Goal: Obtain resource: Obtain resource

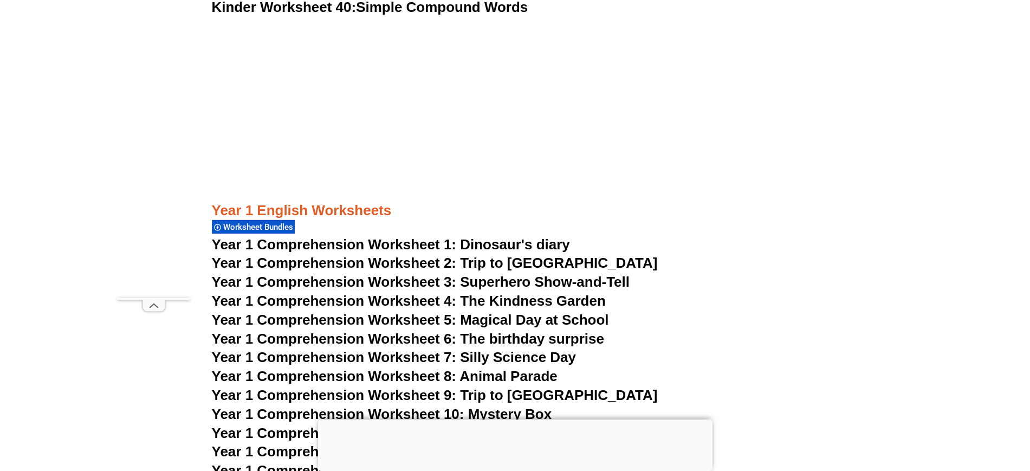
scroll to position [1329, 0]
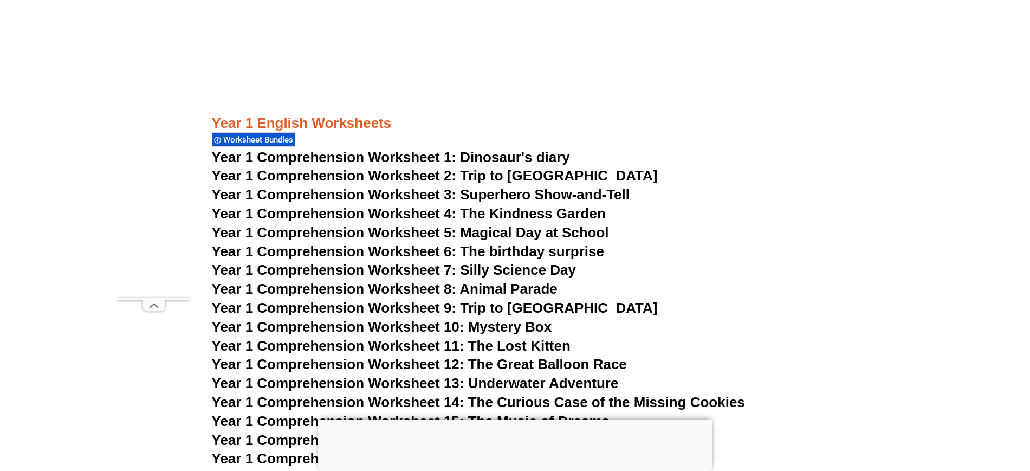
click at [510, 155] on span "Year 1 Comprehension Worksheet 1: Dinosaur's diary" at bounding box center [391, 157] width 358 height 16
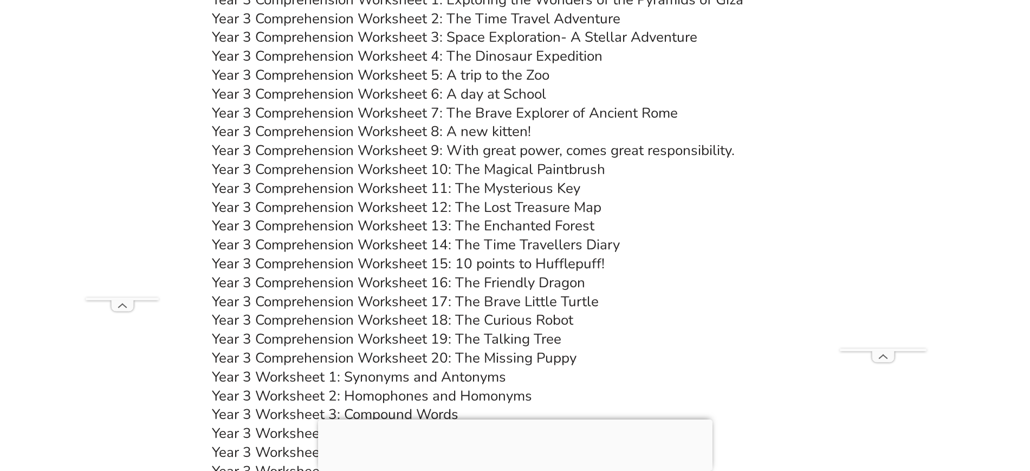
scroll to position [3554, 0]
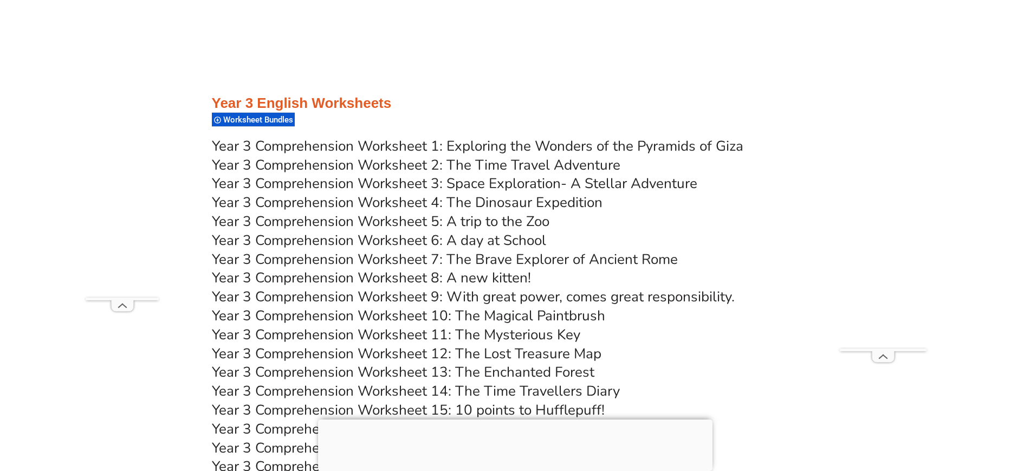
click at [416, 144] on link "Year 3 Comprehension Worksheet 1: Exploring the Wonders of the Pyramids of Giza" at bounding box center [477, 146] width 531 height 19
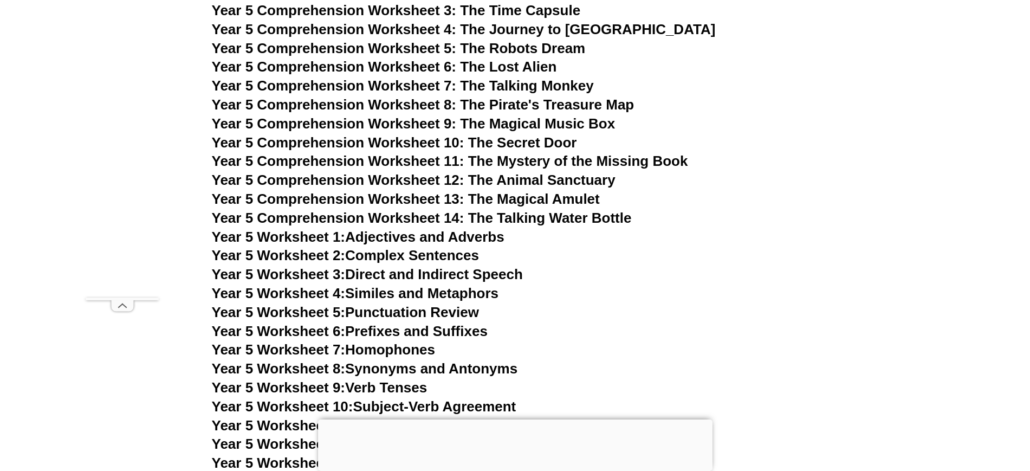
scroll to position [5248, 0]
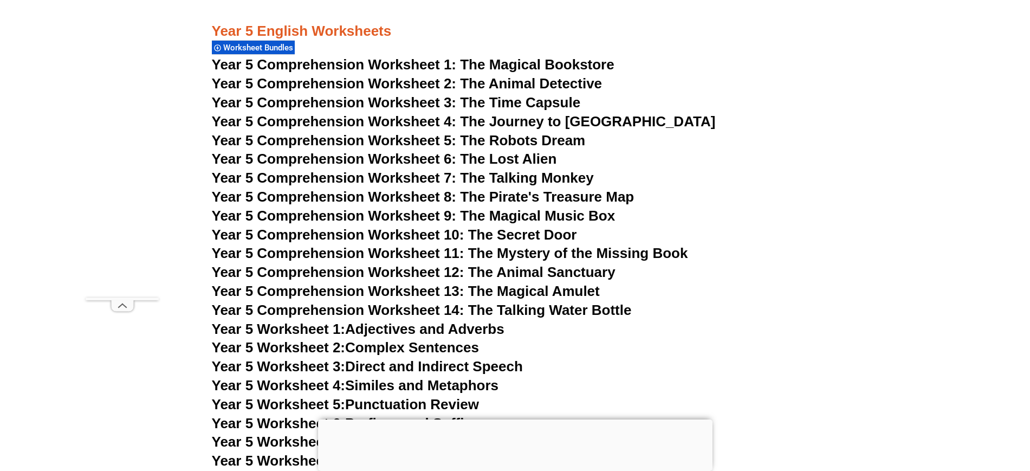
click at [462, 63] on span "Year 5 Comprehension Worksheet 1: The Magical Bookstore" at bounding box center [413, 64] width 403 height 16
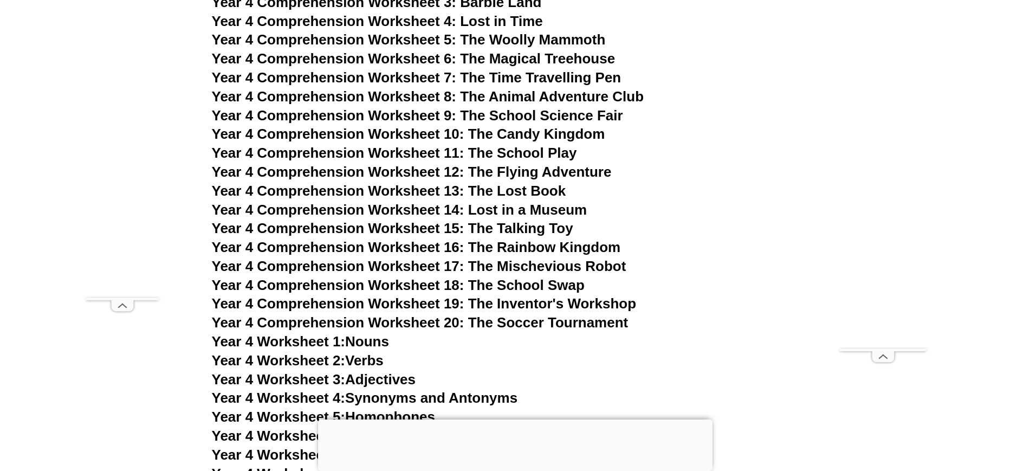
scroll to position [4435, 0]
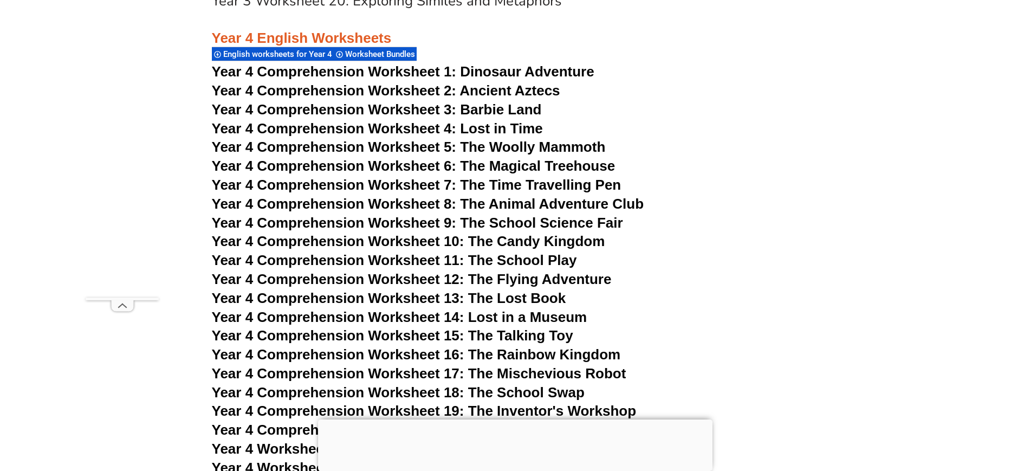
click at [442, 86] on span "Year 4 Comprehension Worksheet 2: Ancient Aztecs" at bounding box center [386, 90] width 348 height 16
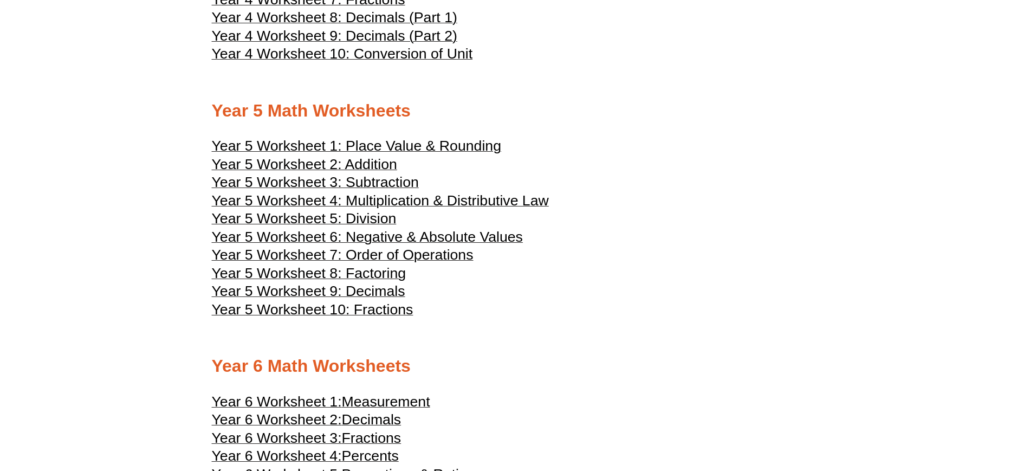
scroll to position [1653, 0]
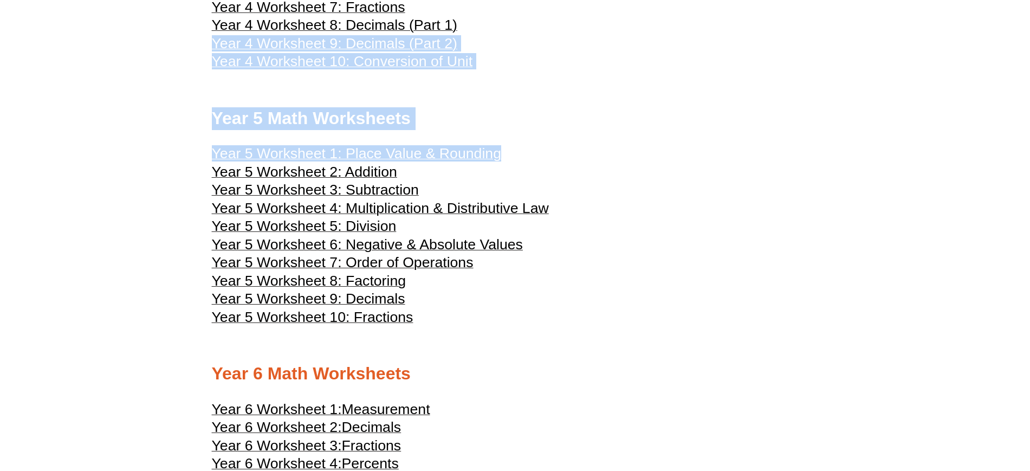
drag, startPoint x: 540, startPoint y: 155, endPoint x: 629, endPoint y: 21, distance: 160.9
click at [710, 65] on h3 "Year 4 Worksheet 10: Conversion of Unit" at bounding box center [515, 62] width 607 height 13
